Goal: Find specific page/section: Find specific page/section

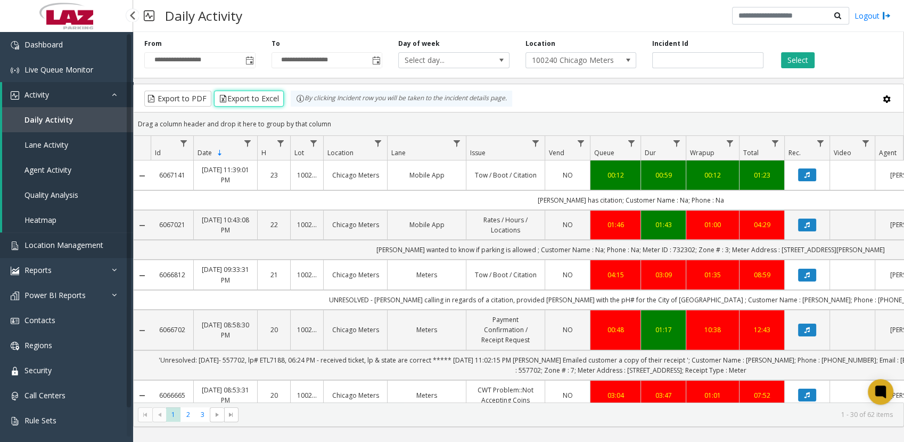
click at [70, 246] on span "Location Management" at bounding box center [63, 245] width 79 height 10
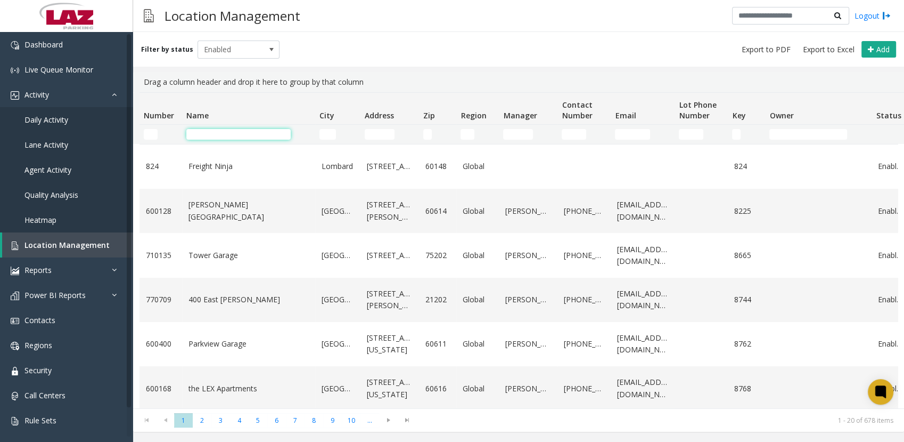
click at [239, 133] on input "Name Filter" at bounding box center [238, 134] width 104 height 11
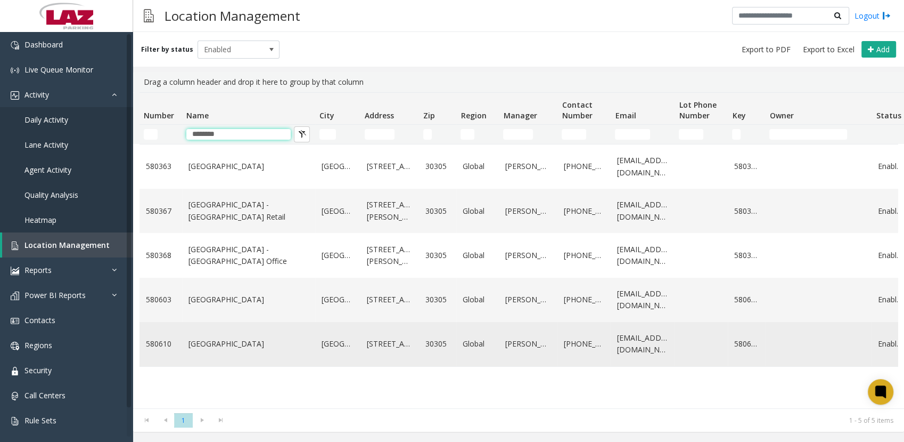
type input "********"
click at [223, 349] on link "[GEOGRAPHIC_DATA]" at bounding box center [249, 344] width 120 height 12
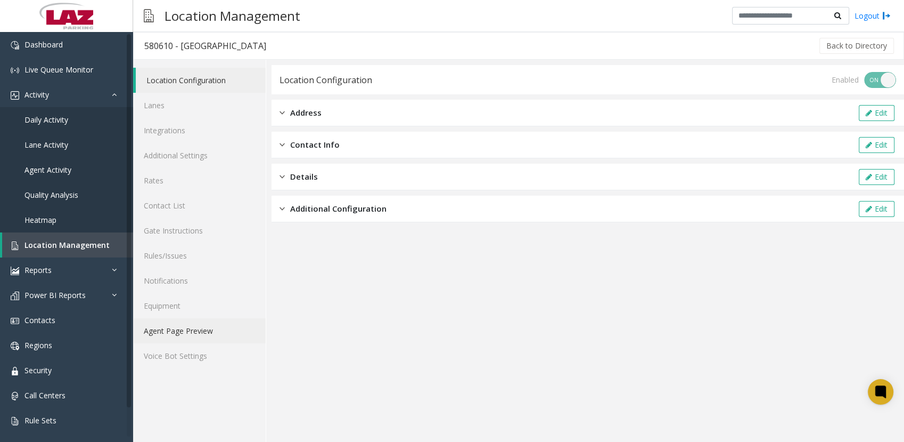
click at [180, 326] on link "Agent Page Preview" at bounding box center [199, 330] width 133 height 25
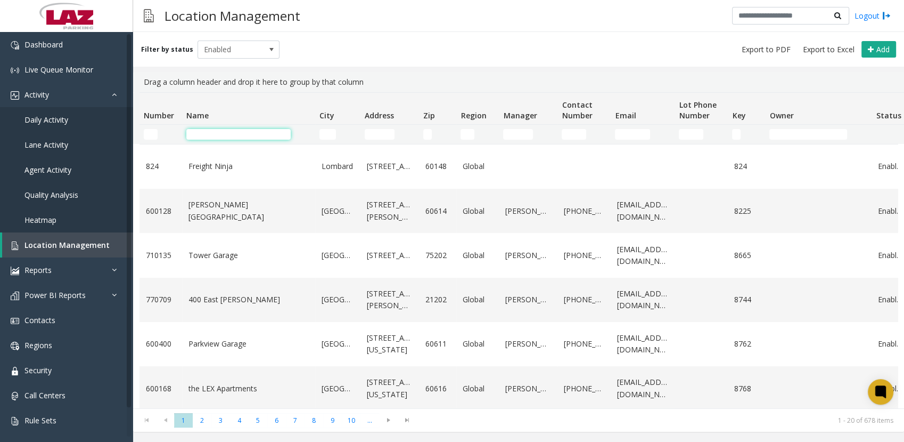
click at [256, 138] on input "Name Filter" at bounding box center [238, 134] width 104 height 11
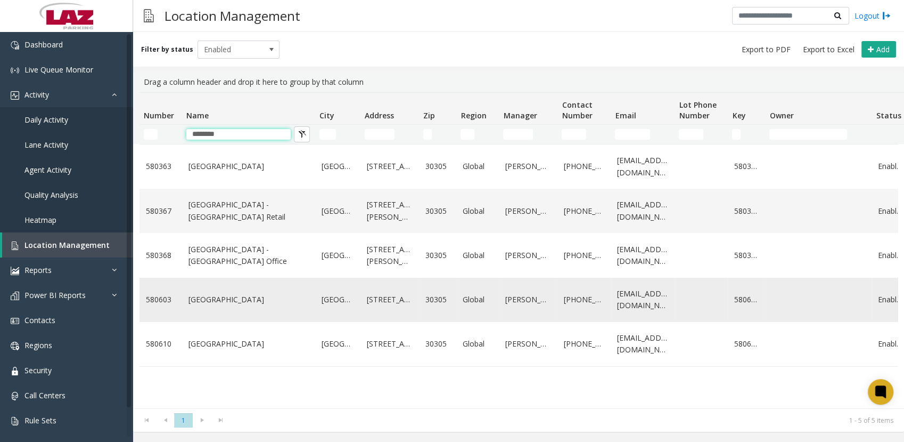
type input "********"
click at [210, 305] on link "[GEOGRAPHIC_DATA]" at bounding box center [249, 299] width 120 height 12
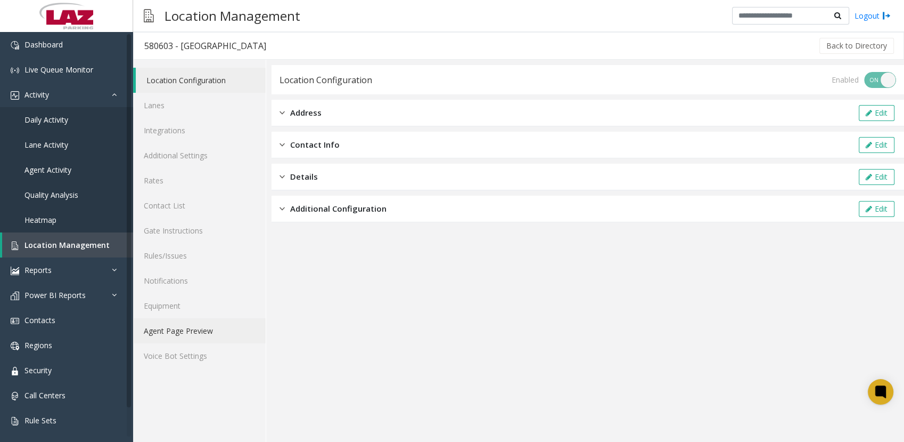
click at [174, 326] on link "Agent Page Preview" at bounding box center [199, 330] width 133 height 25
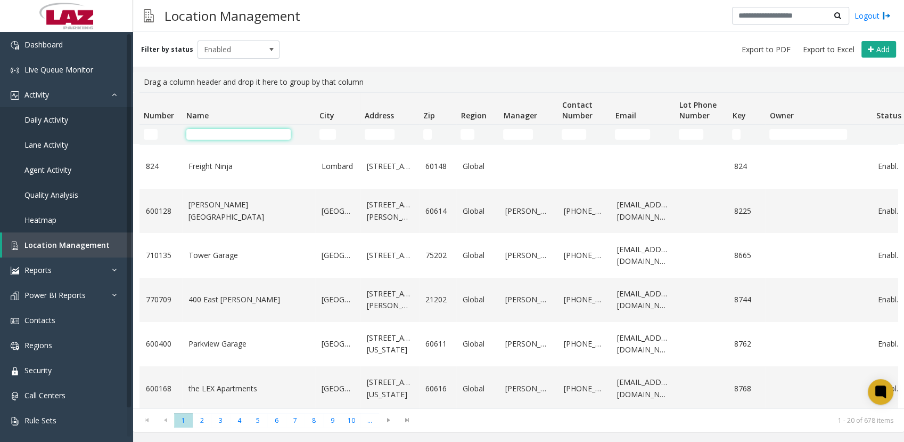
click at [265, 132] on input "Name Filter" at bounding box center [238, 134] width 104 height 11
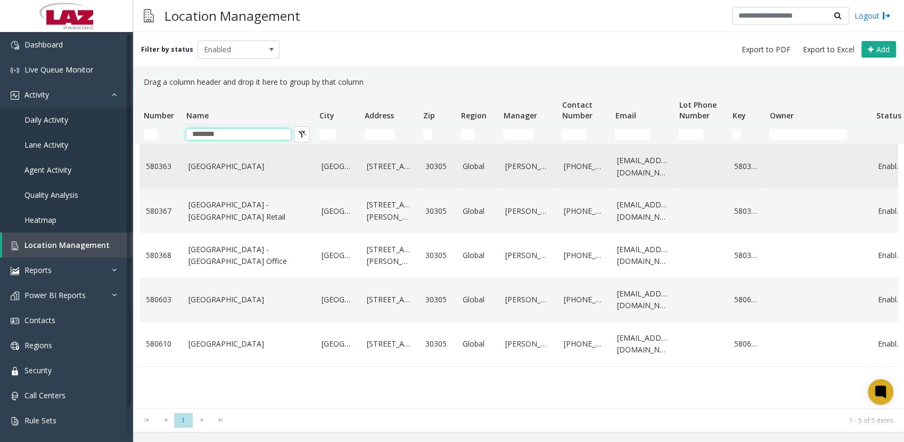
type input "********"
click at [224, 172] on link "[GEOGRAPHIC_DATA]" at bounding box center [249, 166] width 120 height 12
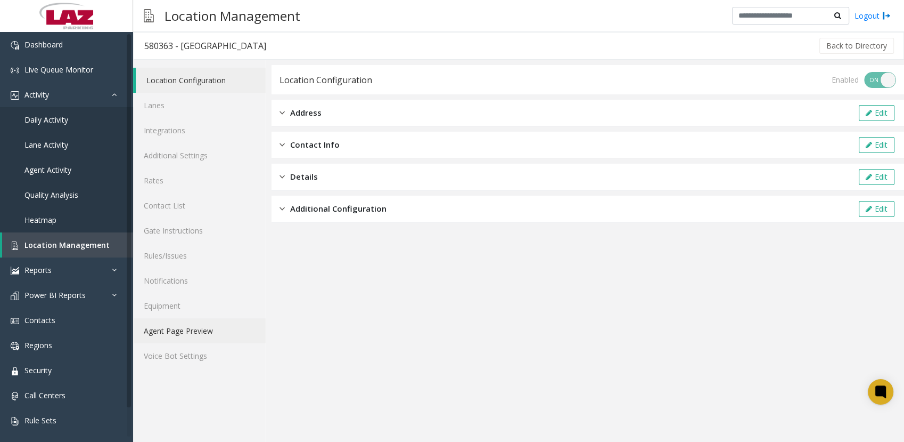
click at [207, 330] on link "Agent Page Preview" at bounding box center [199, 330] width 133 height 25
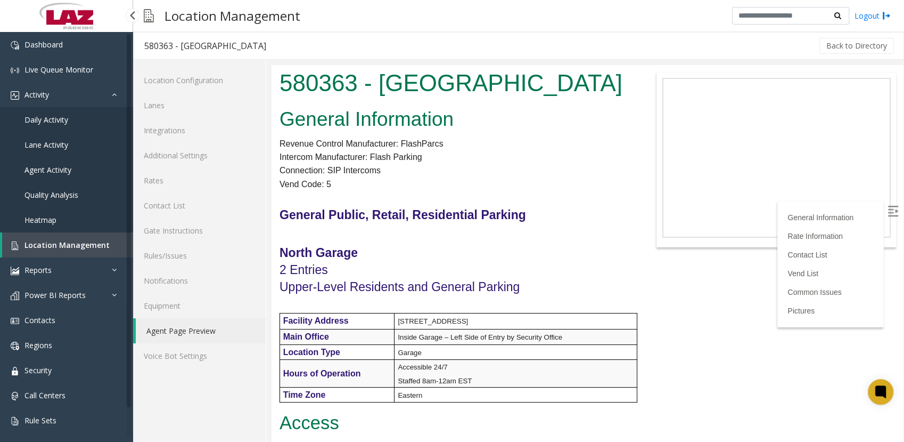
click at [28, 244] on span "Location Management" at bounding box center [66, 245] width 85 height 10
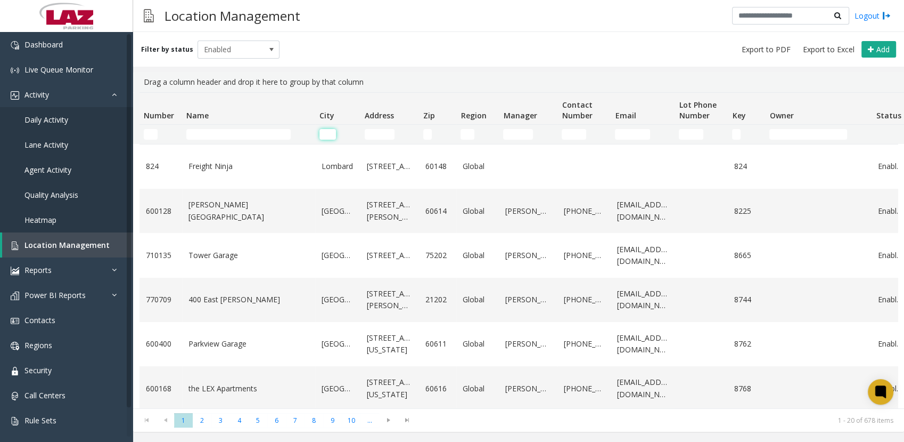
click at [333, 134] on input "City Filter" at bounding box center [328, 134] width 17 height 11
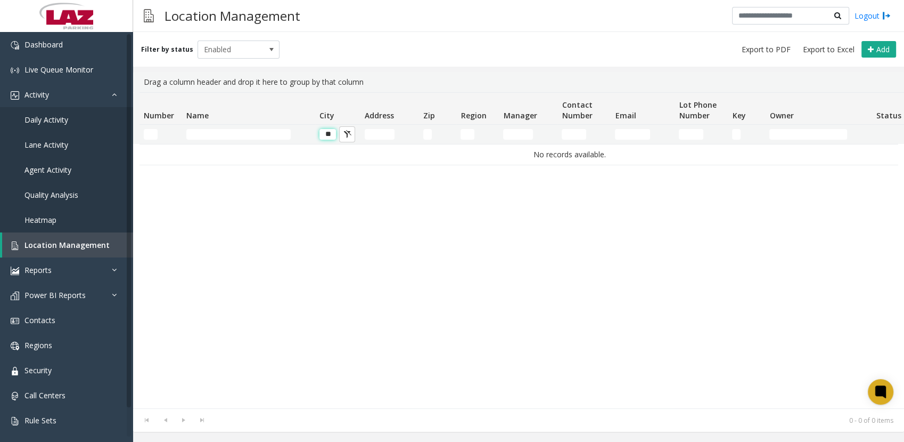
type input "*"
